Goal: Information Seeking & Learning: Learn about a topic

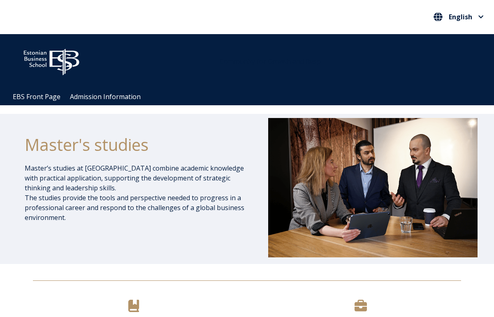
scroll to position [393, 0]
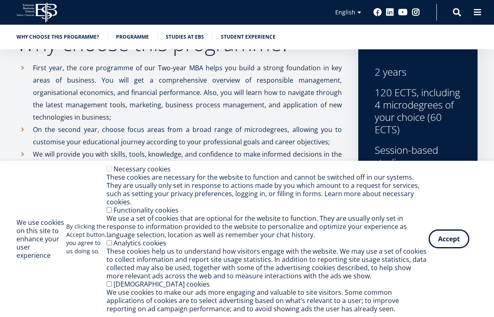
scroll to position [282, 0]
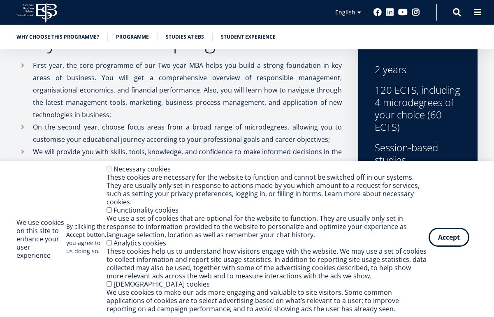
click at [445, 243] on button "Accept" at bounding box center [448, 237] width 41 height 19
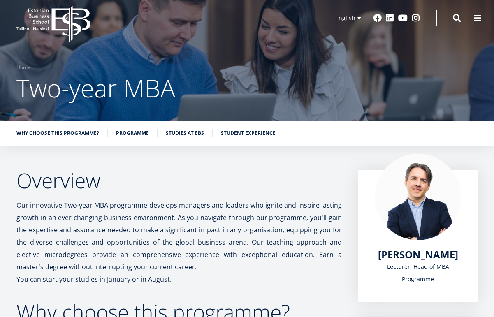
scroll to position [5, 0]
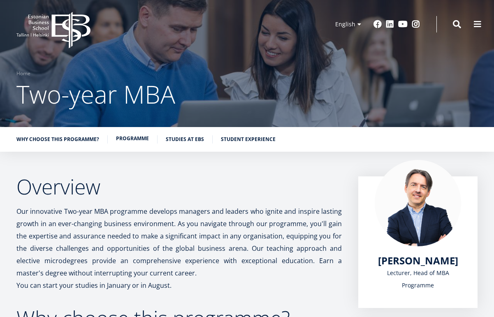
click at [134, 142] on link "Programme" at bounding box center [132, 138] width 33 height 8
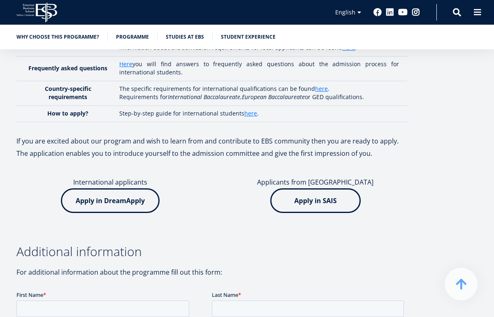
scroll to position [2486, 0]
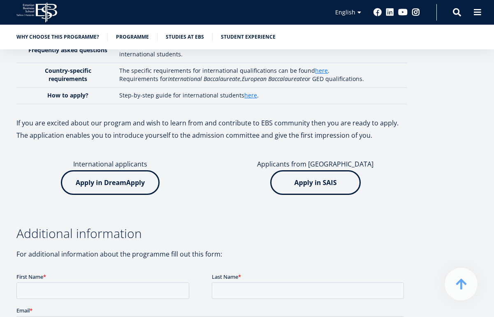
click at [126, 171] on img at bounding box center [110, 182] width 99 height 25
